Goal: Task Accomplishment & Management: Manage account settings

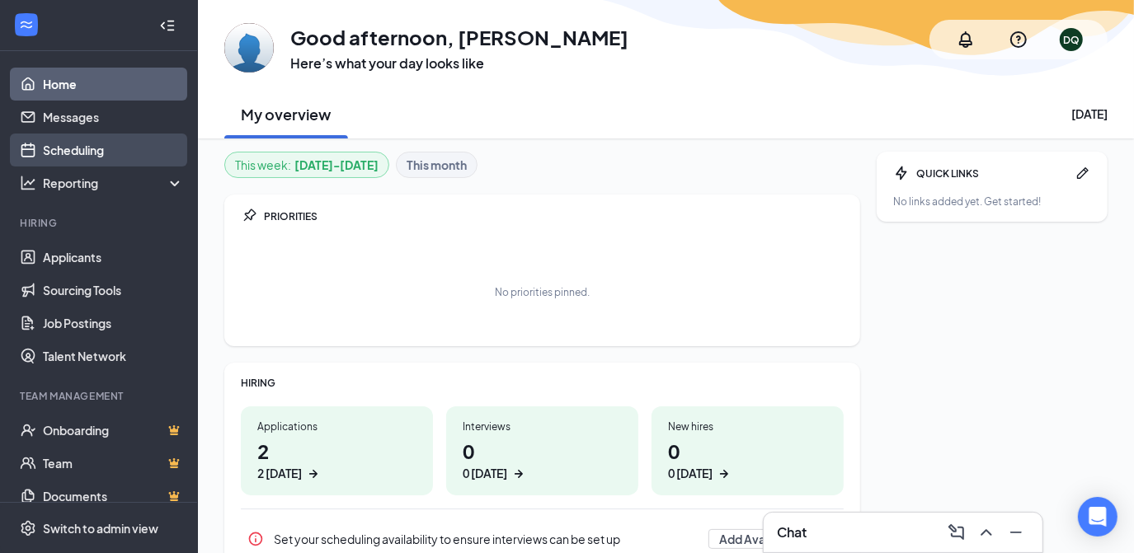
click at [70, 147] on link "Scheduling" at bounding box center [113, 150] width 141 height 33
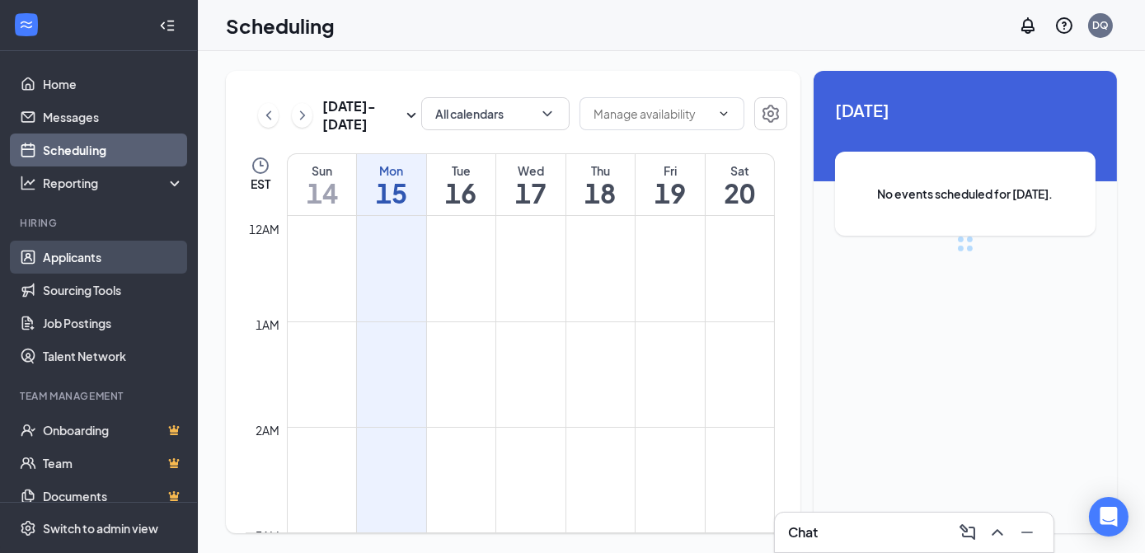
click at [62, 256] on link "Applicants" at bounding box center [113, 257] width 141 height 33
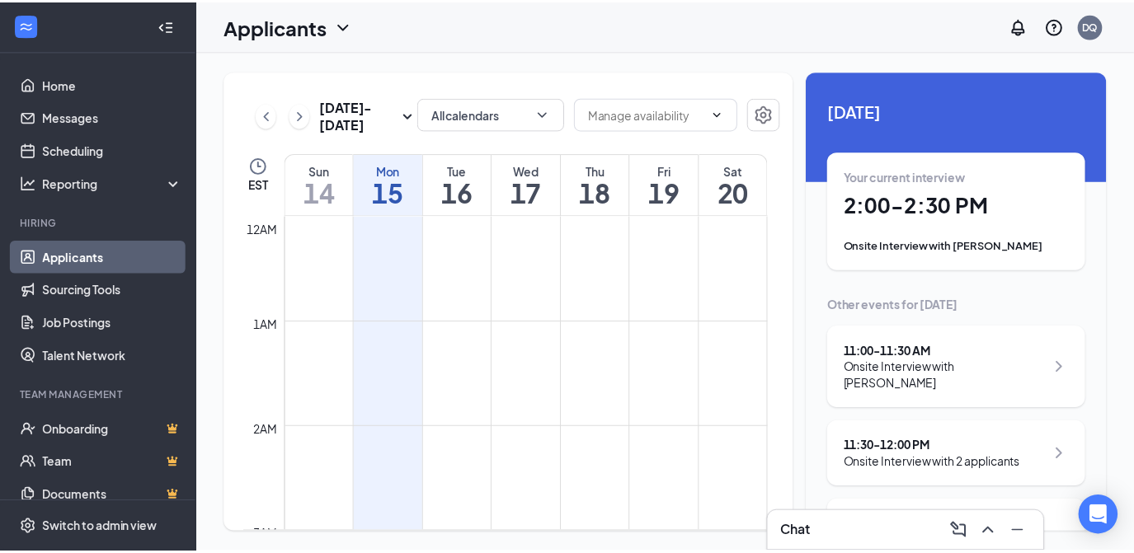
scroll to position [811, 0]
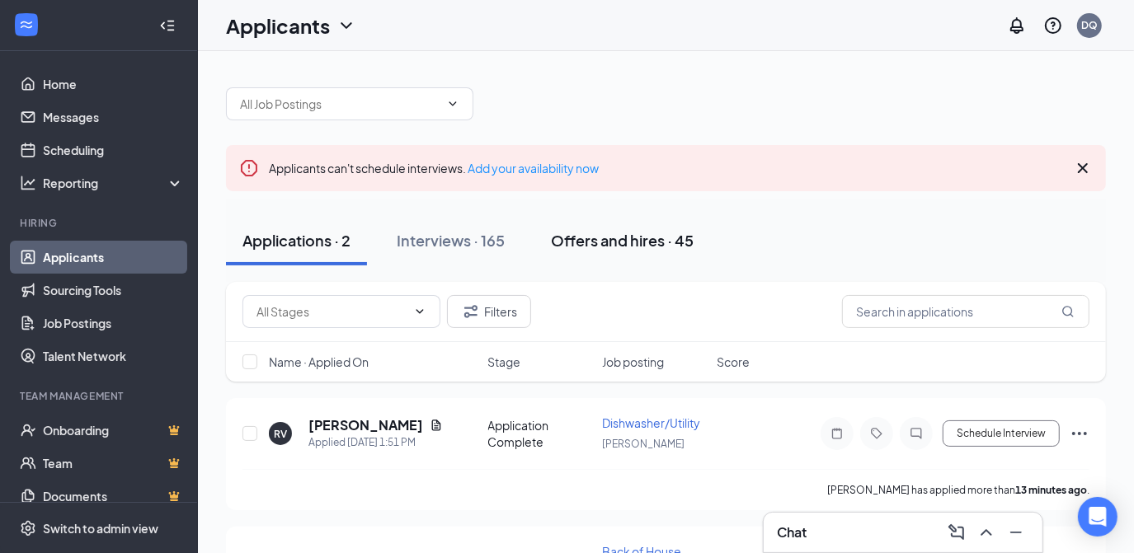
click at [628, 237] on div "Offers and hires · 45" at bounding box center [622, 240] width 143 height 21
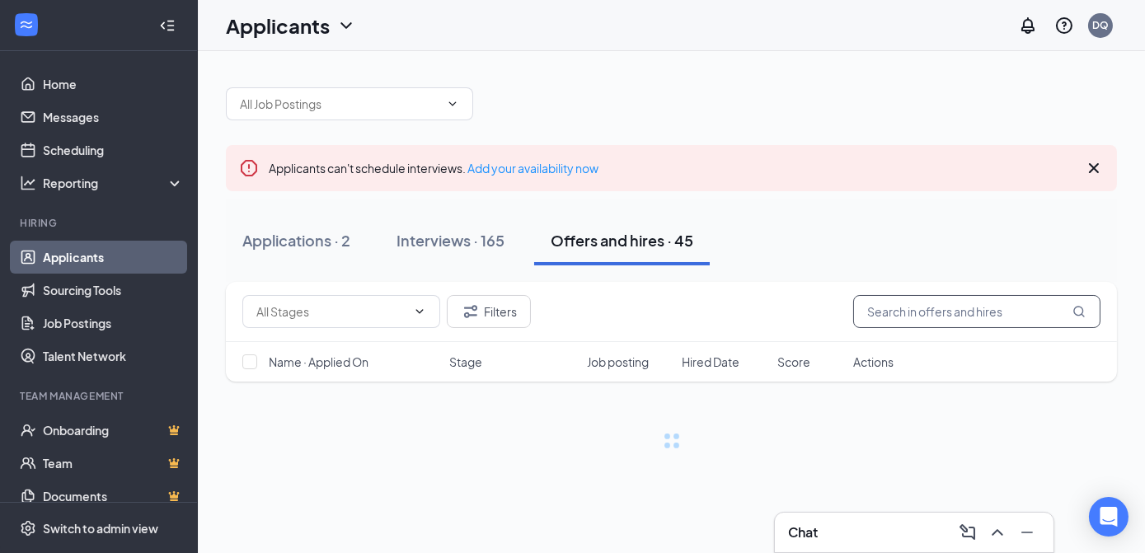
click at [893, 308] on input "text" at bounding box center [977, 311] width 247 height 33
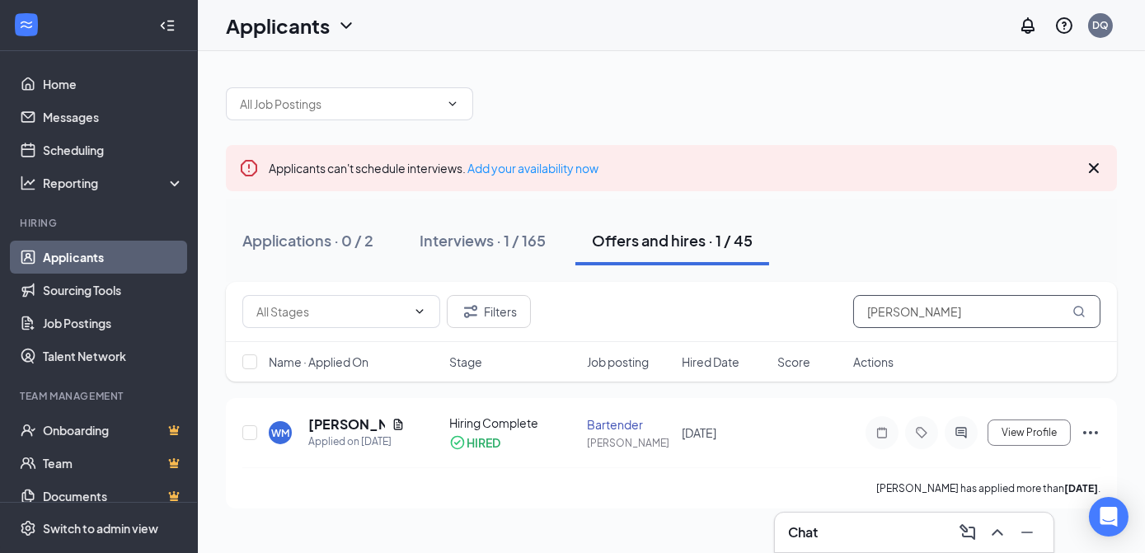
type input "[PERSON_NAME]"
drag, startPoint x: 906, startPoint y: 313, endPoint x: 858, endPoint y: 303, distance: 48.8
click at [858, 303] on input "[PERSON_NAME]" at bounding box center [977, 311] width 247 height 33
